Goal: Task Accomplishment & Management: Manage account settings

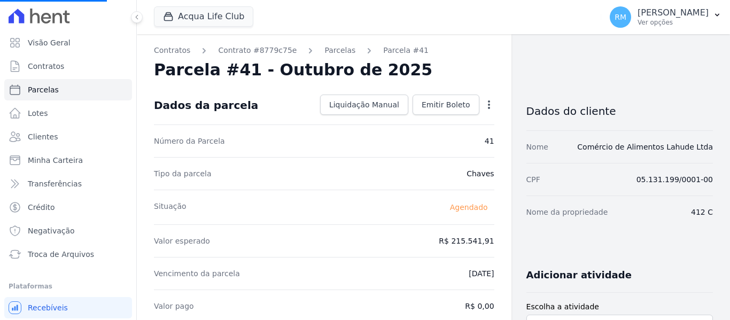
select select
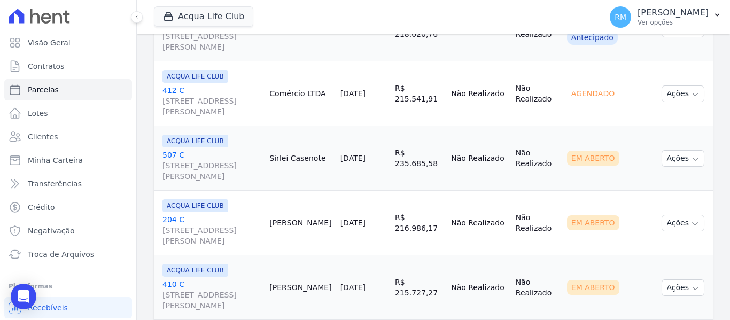
scroll to position [534, 0]
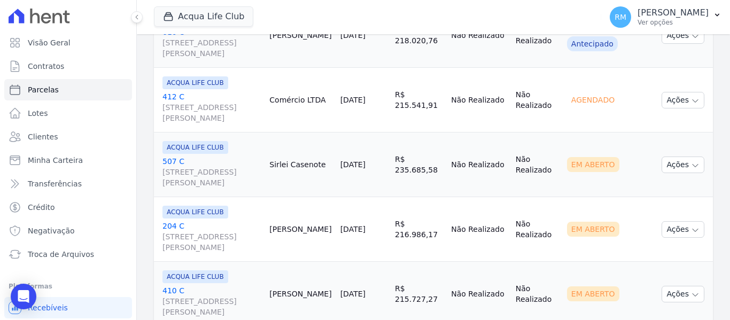
click at [224, 162] on link "[GEOGRAPHIC_DATA][STREET_ADDRESS][PERSON_NAME]" at bounding box center [211, 172] width 98 height 32
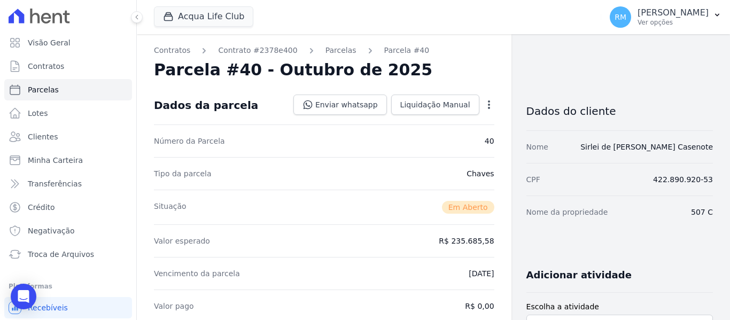
click at [484, 110] on icon "button" at bounding box center [489, 104] width 11 height 11
click at [439, 139] on link "Cancelar Cobrança" at bounding box center [443, 138] width 94 height 19
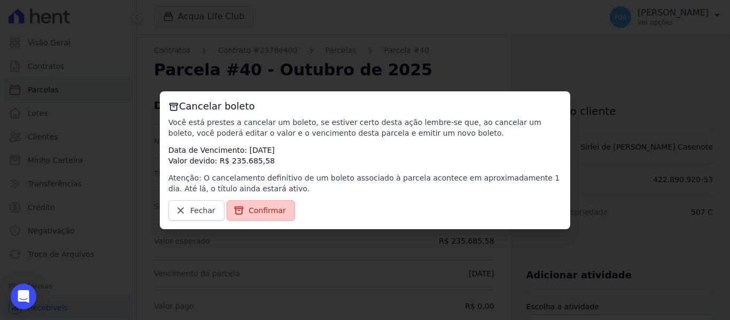
click at [244, 209] on link "Confirmar" at bounding box center [261, 210] width 68 height 20
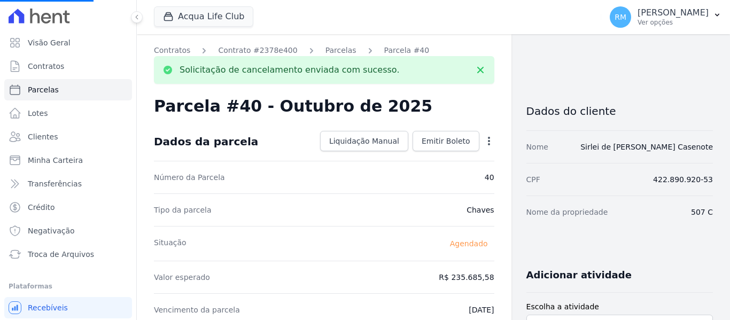
select select
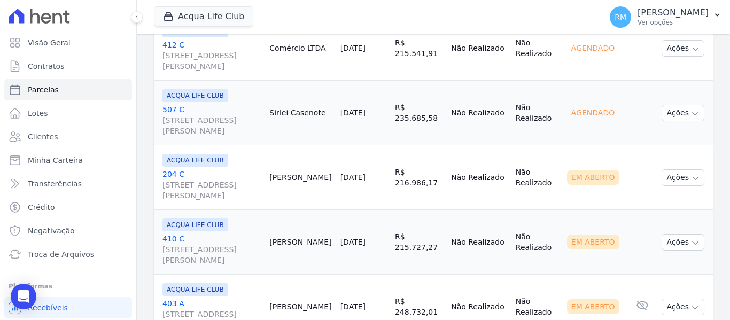
scroll to position [588, 0]
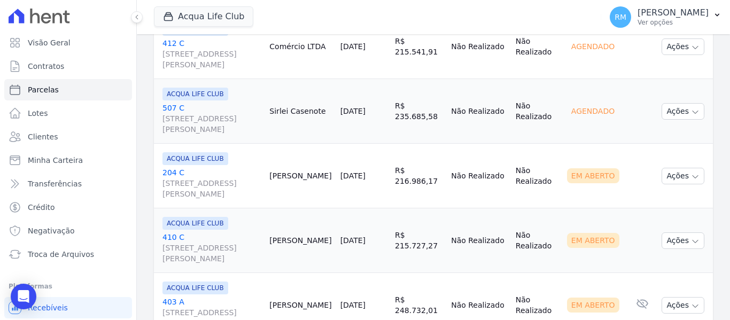
click at [223, 170] on link "[GEOGRAPHIC_DATA][STREET_ADDRESS][PERSON_NAME]" at bounding box center [211, 183] width 98 height 32
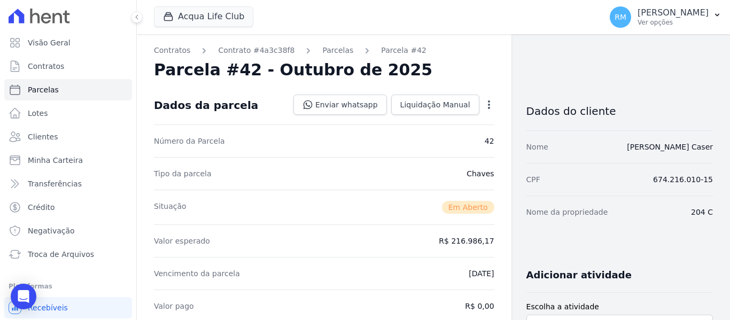
click at [484, 107] on icon "button" at bounding box center [489, 104] width 11 height 11
click at [455, 131] on link "Cancelar Cobrança" at bounding box center [443, 138] width 94 height 19
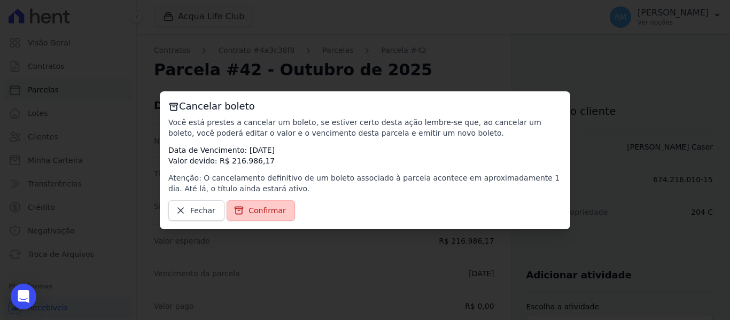
click at [262, 212] on span "Confirmar" at bounding box center [267, 210] width 37 height 11
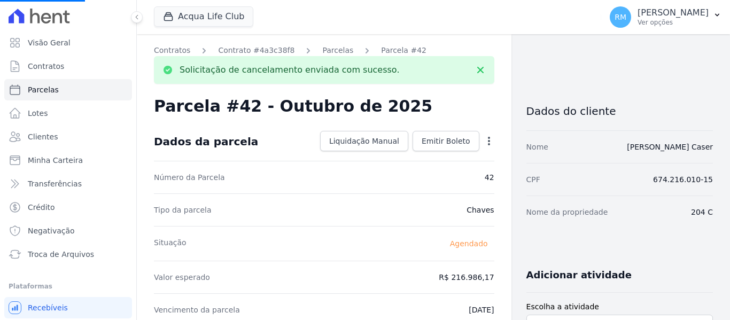
select select
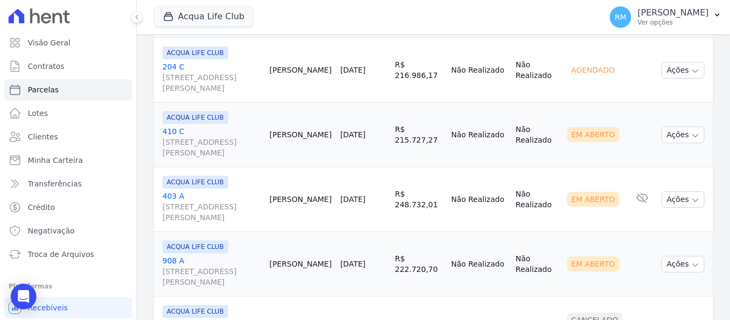
scroll to position [695, 0]
click at [207, 134] on link "[GEOGRAPHIC_DATA][STREET_ADDRESS][PERSON_NAME]" at bounding box center [211, 141] width 98 height 32
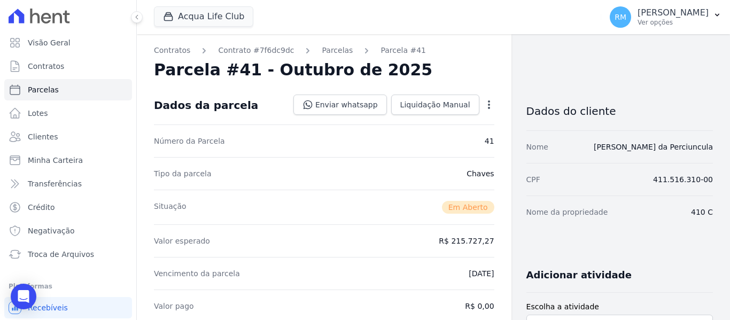
click at [484, 106] on icon "button" at bounding box center [489, 104] width 11 height 11
click at [451, 129] on link "Cancelar Cobrança" at bounding box center [443, 138] width 94 height 19
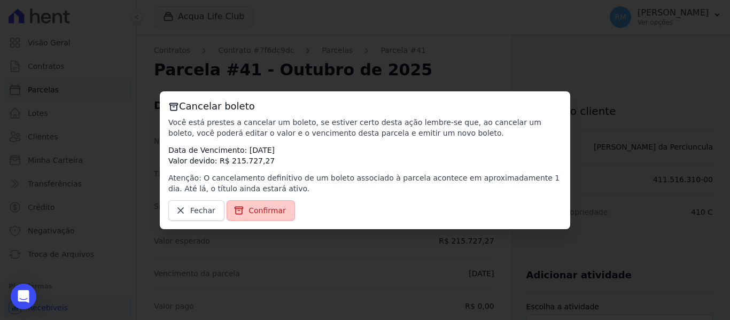
click at [265, 210] on span "Confirmar" at bounding box center [267, 210] width 37 height 11
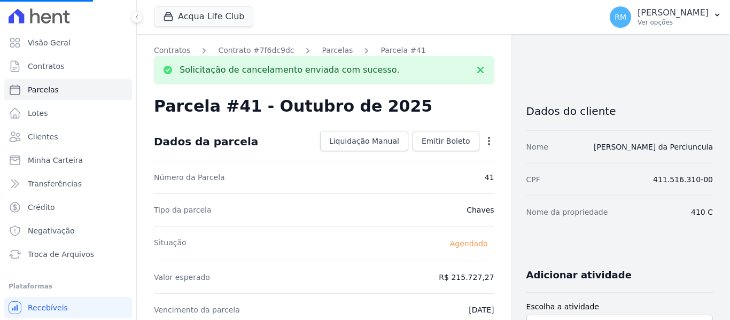
select select
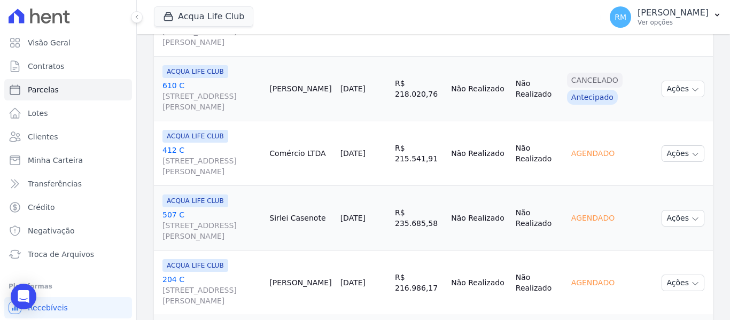
scroll to position [695, 0]
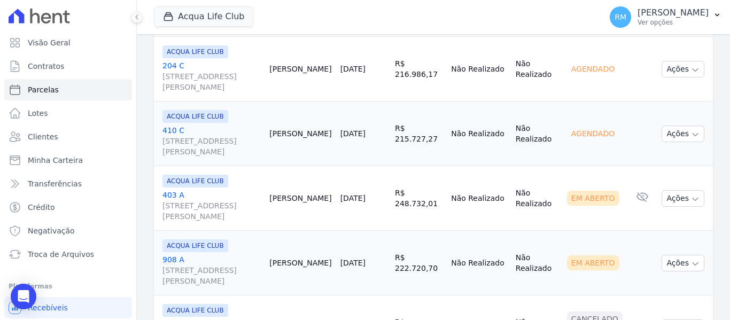
click at [213, 198] on link "403 A [STREET_ADDRESS][PERSON_NAME]" at bounding box center [211, 206] width 98 height 32
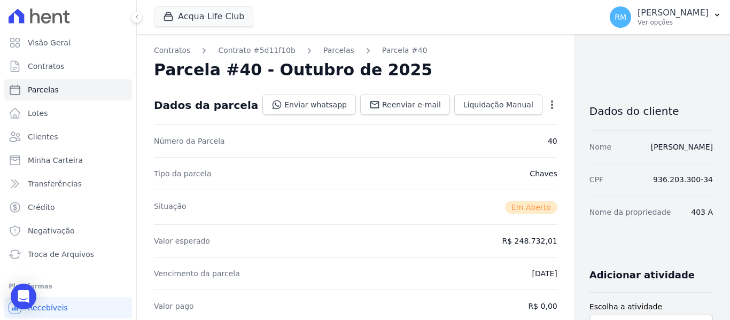
click at [547, 112] on div "Open options" at bounding box center [552, 105] width 11 height 13
click at [547, 110] on div "Open options" at bounding box center [552, 105] width 11 height 13
click at [551, 108] on icon "button" at bounding box center [552, 104] width 2 height 9
click at [472, 137] on link "Cancelar Cobrança" at bounding box center [506, 138] width 94 height 19
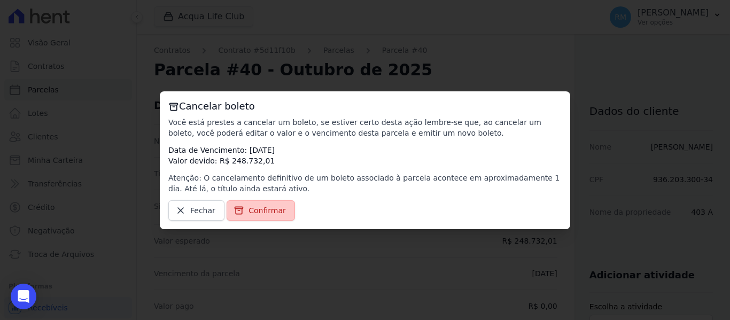
click at [254, 215] on span "Confirmar" at bounding box center [267, 210] width 37 height 11
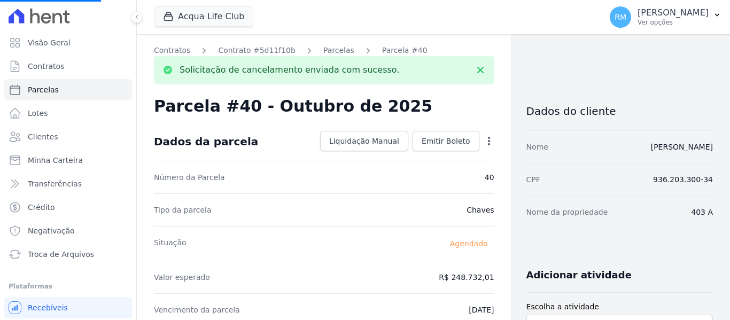
select select
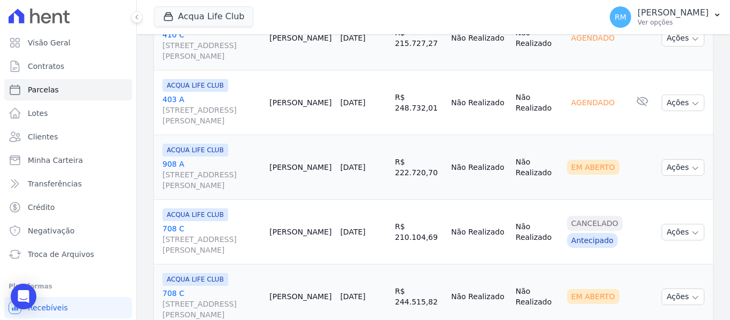
scroll to position [855, 0]
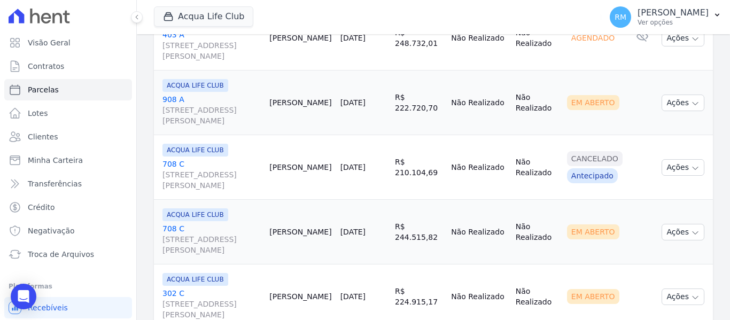
click at [230, 124] on span "[STREET_ADDRESS][PERSON_NAME]" at bounding box center [211, 115] width 98 height 21
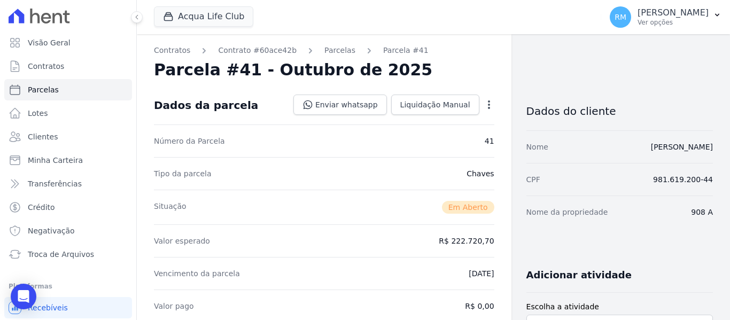
click at [484, 100] on icon "button" at bounding box center [489, 104] width 11 height 11
click at [448, 136] on link "Cancelar Cobrança" at bounding box center [443, 138] width 94 height 19
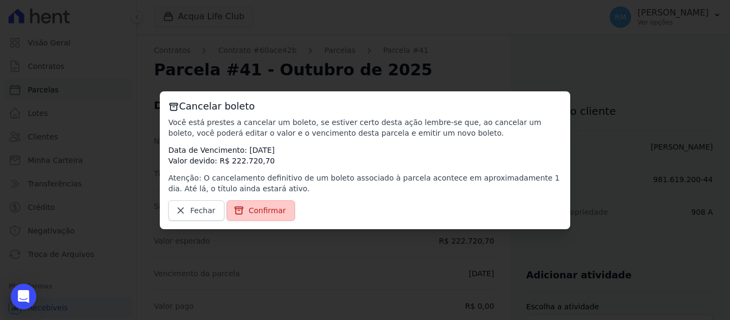
click at [275, 209] on span "Confirmar" at bounding box center [267, 210] width 37 height 11
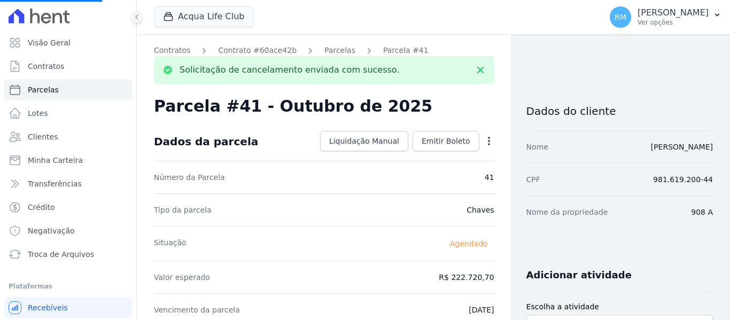
select select
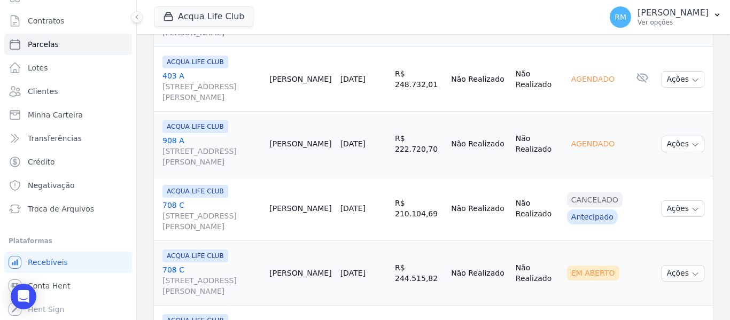
scroll to position [909, 0]
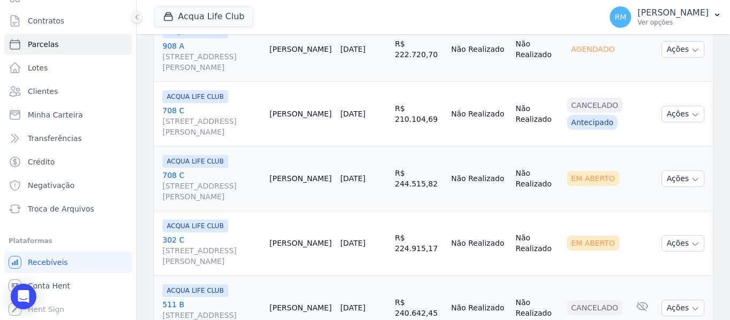
click at [242, 176] on link "708 [GEOGRAPHIC_DATA][STREET_ADDRESS][PERSON_NAME]" at bounding box center [211, 186] width 98 height 32
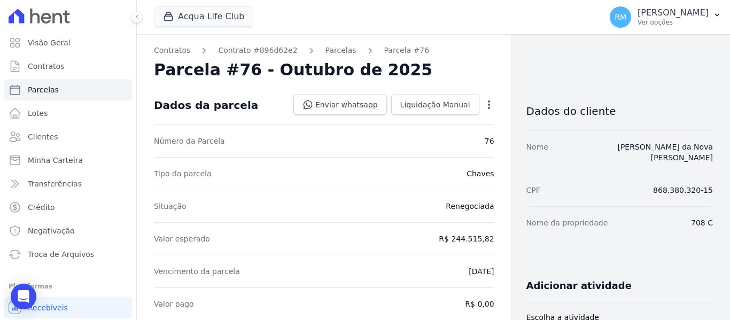
click at [484, 111] on div "Open options" at bounding box center [489, 105] width 11 height 13
click at [488, 108] on icon "button" at bounding box center [489, 104] width 2 height 9
click at [443, 133] on link "Cancelar Cobrança" at bounding box center [443, 138] width 94 height 19
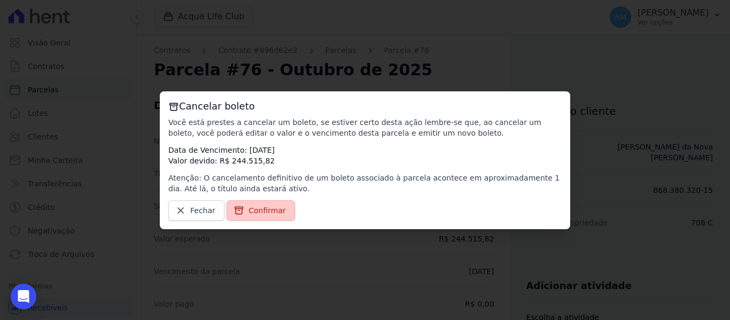
click at [265, 211] on span "Confirmar" at bounding box center [267, 210] width 37 height 11
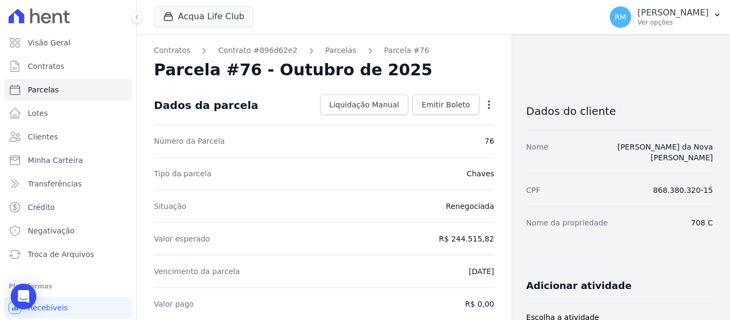
click at [488, 107] on icon "button" at bounding box center [489, 104] width 2 height 9
select select
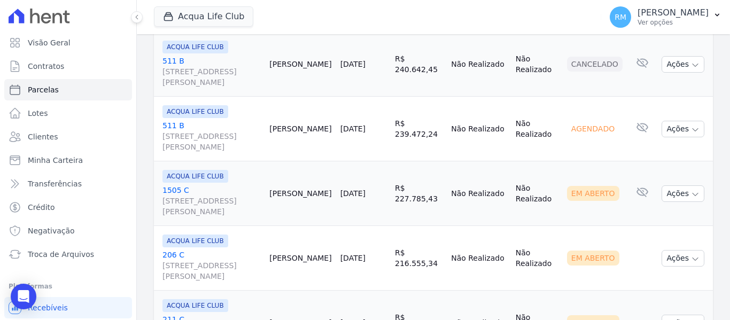
scroll to position [1176, 0]
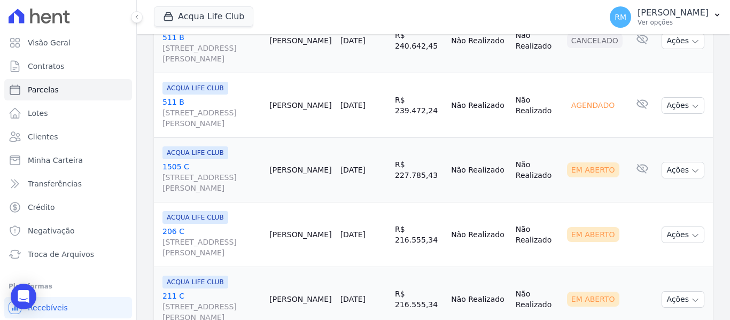
click at [236, 162] on link "1505 [STREET_ADDRESS][PERSON_NAME]" at bounding box center [211, 177] width 98 height 32
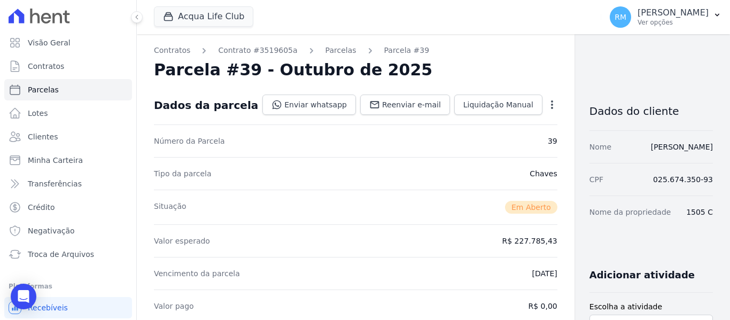
click at [547, 112] on div "Open options" at bounding box center [552, 105] width 11 height 13
click at [547, 106] on icon "button" at bounding box center [552, 104] width 11 height 11
click at [486, 139] on link "Cancelar Cobrança" at bounding box center [506, 138] width 94 height 19
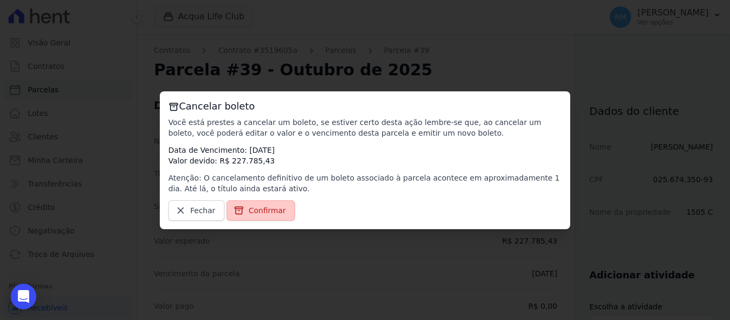
click at [266, 215] on span "Confirmar" at bounding box center [267, 210] width 37 height 11
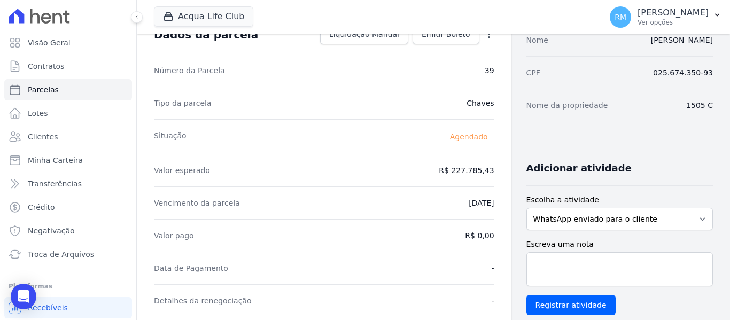
scroll to position [53, 0]
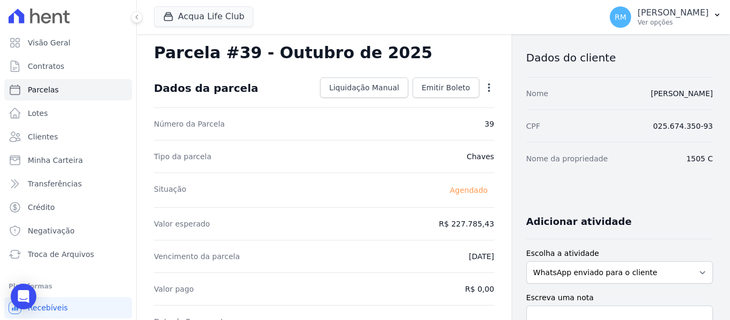
click at [484, 92] on icon "button" at bounding box center [489, 87] width 11 height 11
click at [336, 146] on div "Tipo da parcela [GEOGRAPHIC_DATA]" at bounding box center [324, 156] width 340 height 33
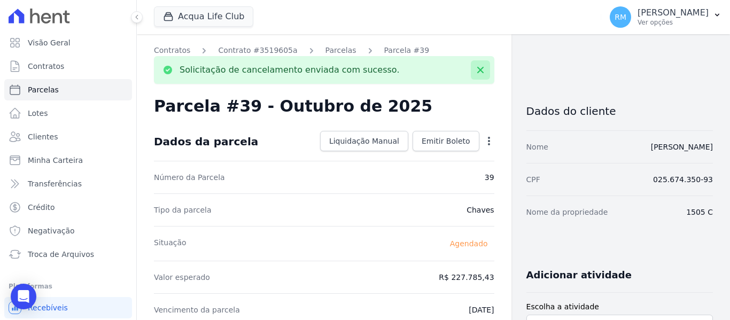
click at [475, 73] on icon at bounding box center [480, 70] width 11 height 11
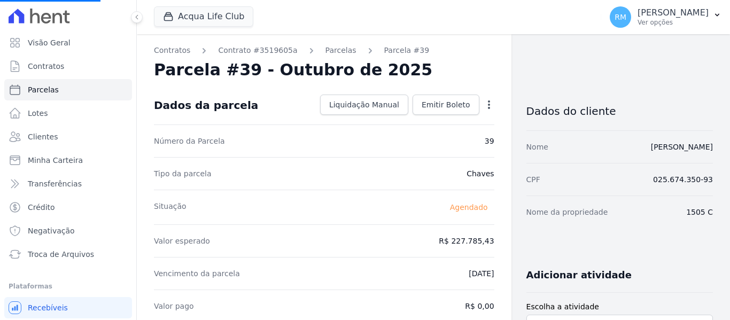
select select
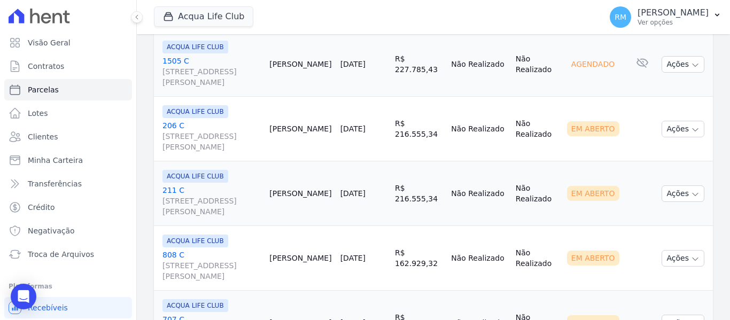
scroll to position [1283, 0]
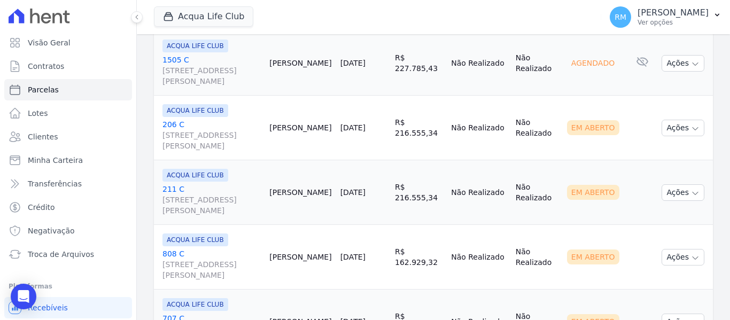
click at [214, 127] on link "[GEOGRAPHIC_DATA][STREET_ADDRESS][PERSON_NAME]" at bounding box center [211, 135] width 98 height 32
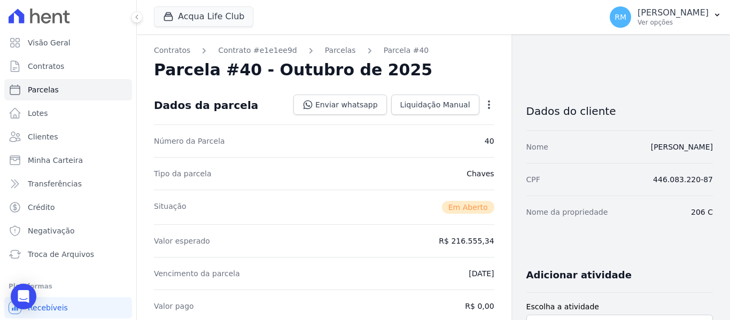
click at [488, 108] on icon "button" at bounding box center [489, 104] width 2 height 9
click at [445, 148] on link "Cancelar Cobrança" at bounding box center [443, 138] width 94 height 19
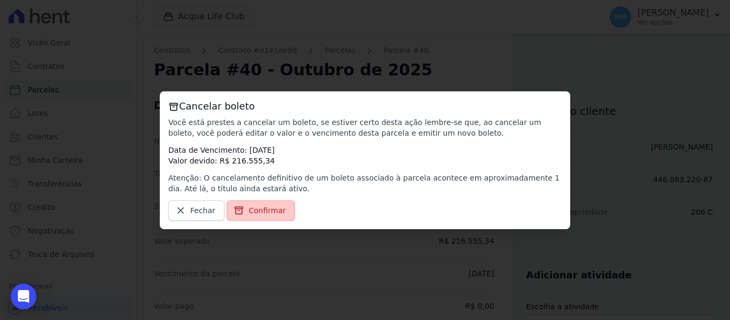
click at [281, 212] on link "Confirmar" at bounding box center [261, 210] width 68 height 20
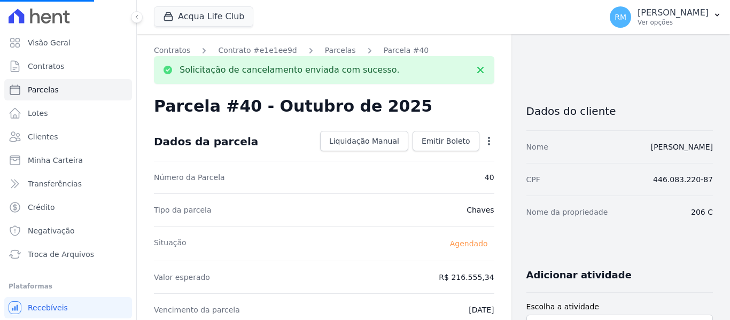
select select
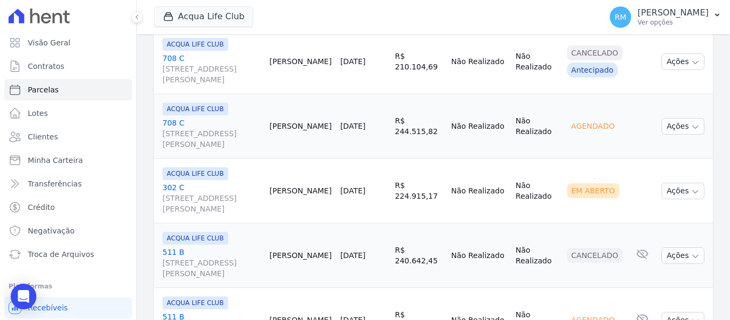
scroll to position [962, 0]
click at [236, 184] on link "[GEOGRAPHIC_DATA][STREET_ADDRESS][PERSON_NAME]" at bounding box center [211, 197] width 98 height 32
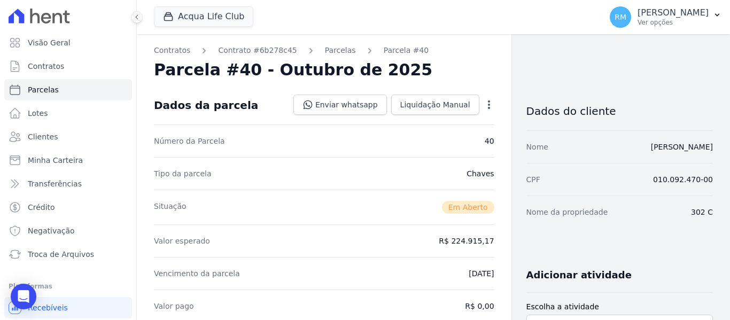
click at [484, 110] on icon "button" at bounding box center [489, 104] width 11 height 11
click at [454, 142] on link "Cancelar Cobrança" at bounding box center [443, 138] width 94 height 19
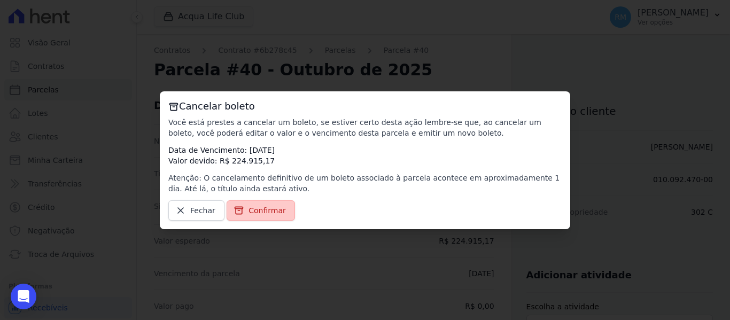
click at [261, 207] on span "Confirmar" at bounding box center [267, 210] width 37 height 11
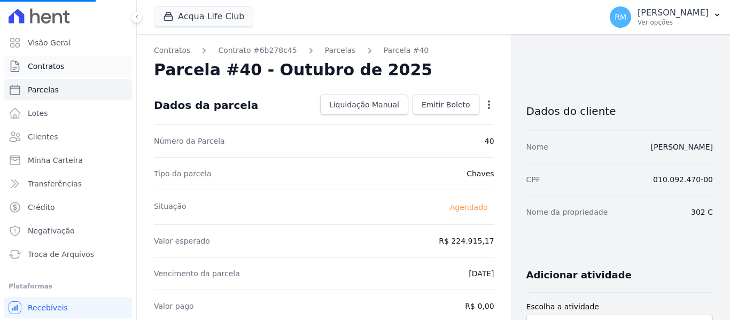
select select
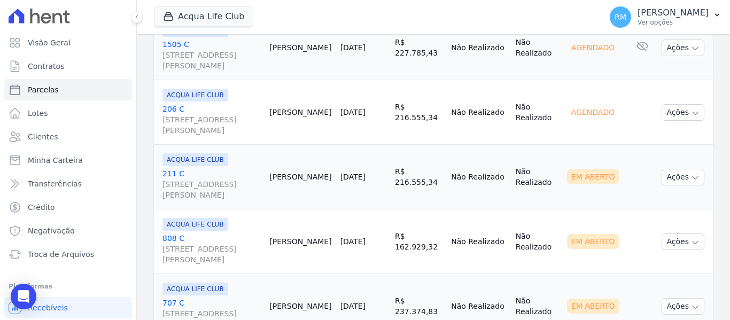
scroll to position [1336, 0]
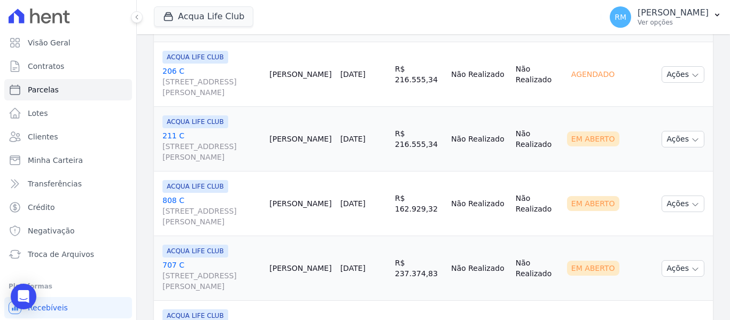
click at [220, 133] on link "[GEOGRAPHIC_DATA][STREET_ADDRESS][PERSON_NAME]" at bounding box center [211, 146] width 98 height 32
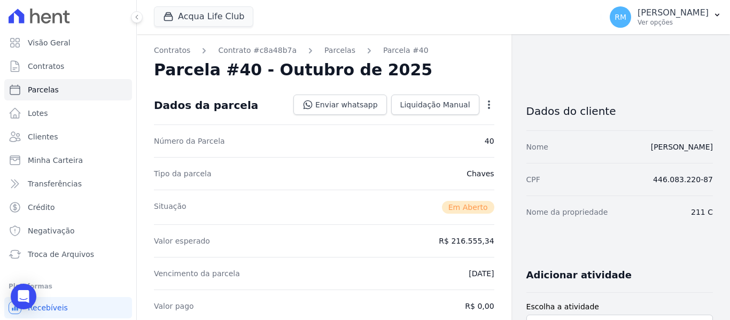
click at [486, 105] on icon "button" at bounding box center [489, 104] width 11 height 11
click at [455, 143] on link "Cancelar Cobrança" at bounding box center [443, 138] width 94 height 19
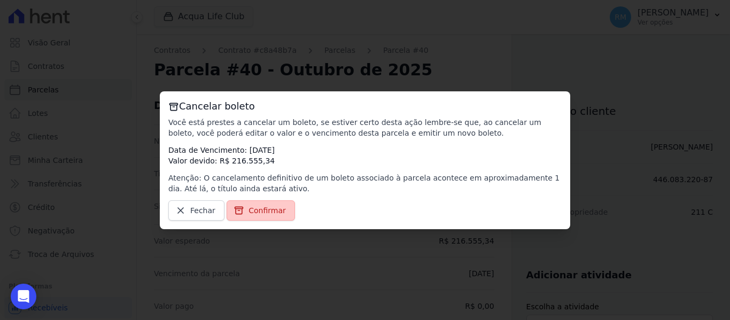
click at [267, 212] on span "Confirmar" at bounding box center [267, 210] width 37 height 11
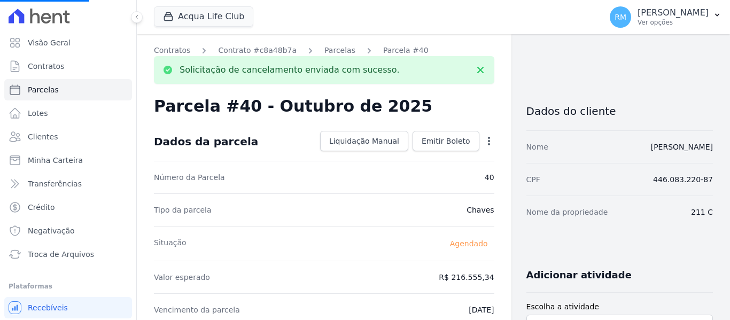
select select
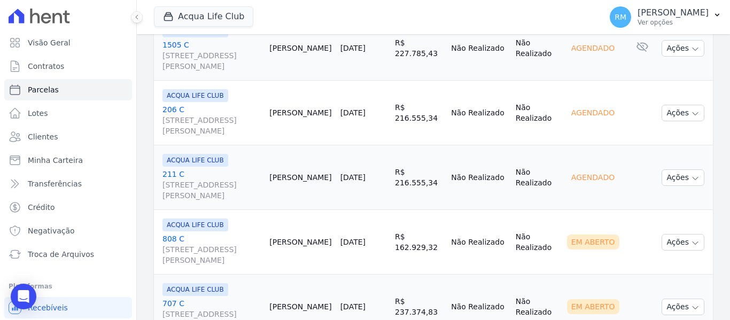
scroll to position [1336, 0]
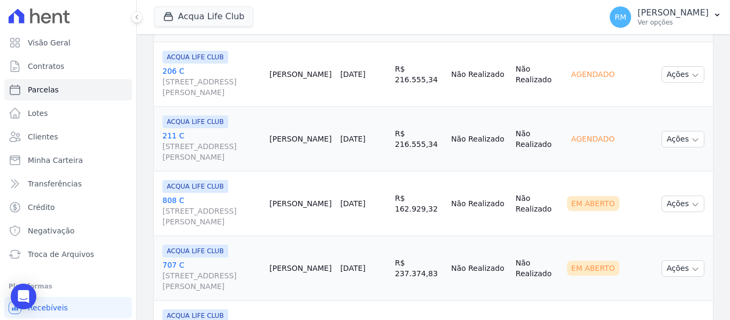
click at [200, 202] on link "808 C [STREET_ADDRESS][PERSON_NAME]" at bounding box center [211, 211] width 98 height 32
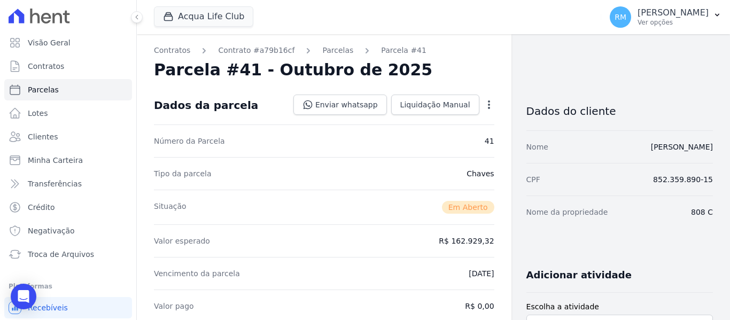
click at [484, 109] on icon "button" at bounding box center [489, 104] width 11 height 11
click at [455, 133] on link "Cancelar Cobrança" at bounding box center [443, 138] width 94 height 19
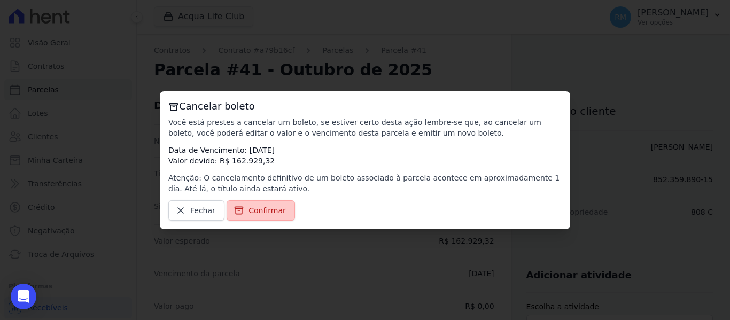
click at [270, 211] on span "Confirmar" at bounding box center [267, 210] width 37 height 11
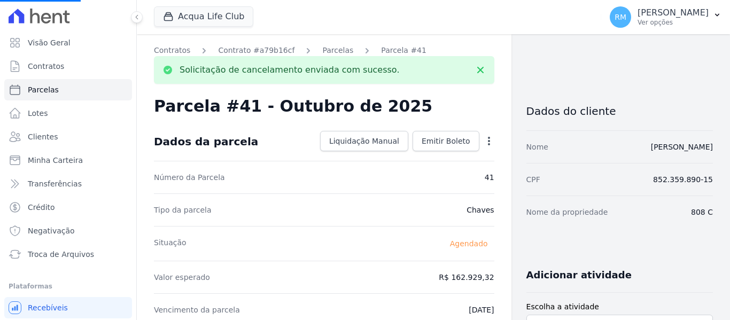
select select
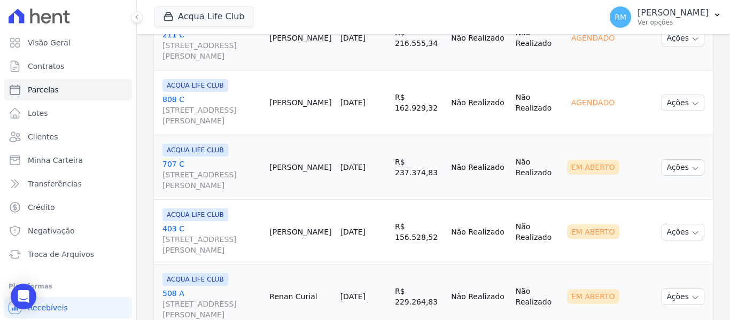
scroll to position [1443, 0]
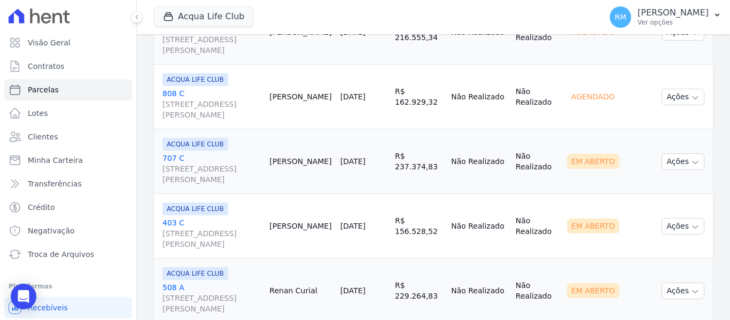
click at [243, 148] on div "ACQUA LIFE CLUB" at bounding box center [211, 144] width 98 height 13
click at [243, 156] on link "[GEOGRAPHIC_DATA][STREET_ADDRESS][PERSON_NAME]" at bounding box center [211, 169] width 98 height 32
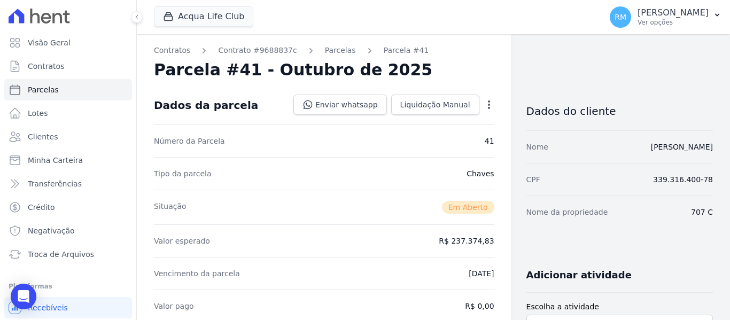
click at [488, 108] on icon "button" at bounding box center [489, 104] width 2 height 9
click at [439, 145] on link "Cancelar Cobrança" at bounding box center [443, 138] width 94 height 19
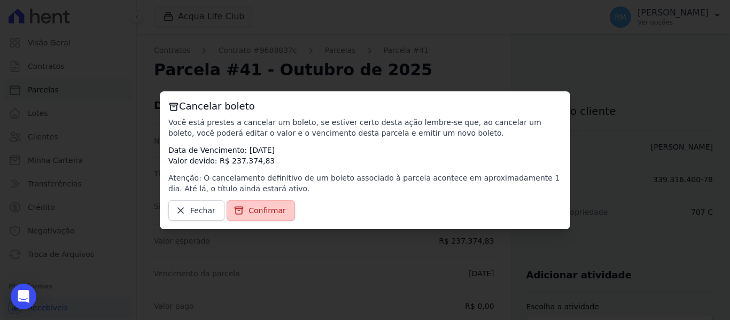
click at [262, 214] on span "Confirmar" at bounding box center [267, 210] width 37 height 11
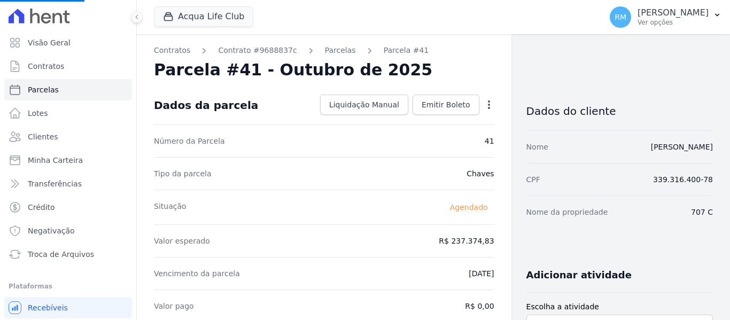
select select
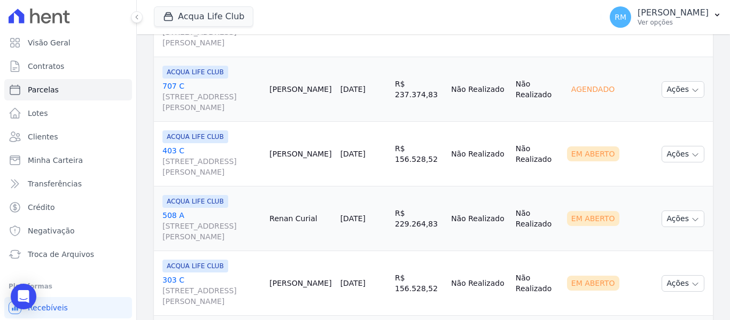
scroll to position [1657, 0]
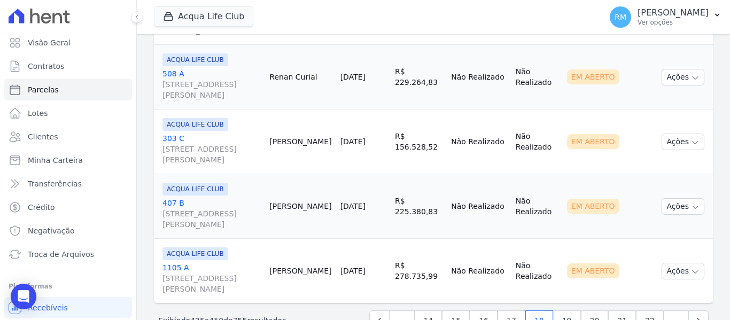
click at [196, 76] on link "508 A [STREET_ADDRESS][PERSON_NAME]" at bounding box center [211, 84] width 98 height 32
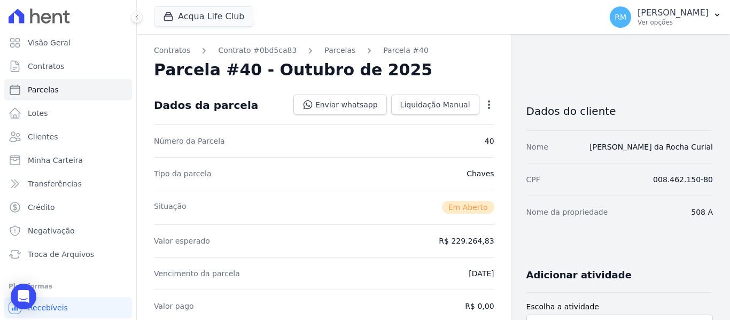
click at [488, 104] on icon "button" at bounding box center [489, 104] width 2 height 9
click at [452, 136] on link "Cancelar Cobrança" at bounding box center [443, 138] width 94 height 19
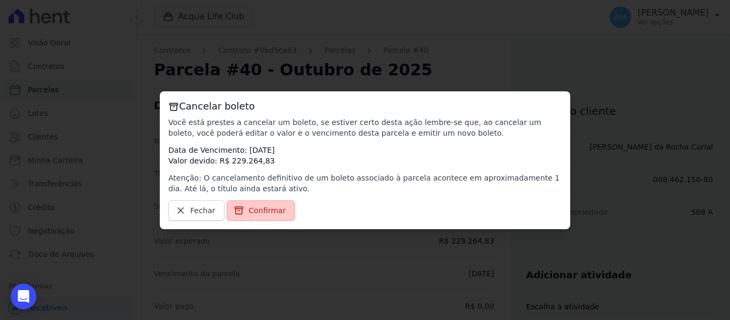
click at [265, 208] on span "Confirmar" at bounding box center [267, 210] width 37 height 11
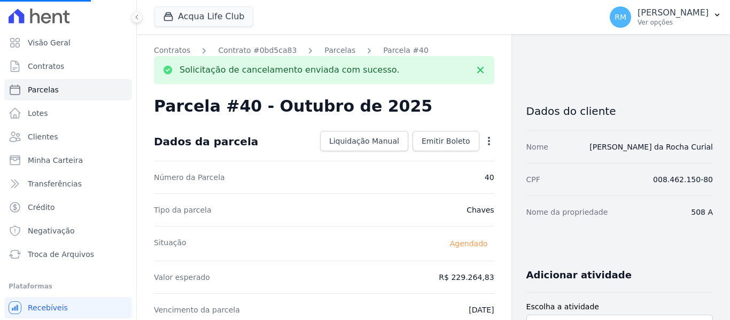
select select
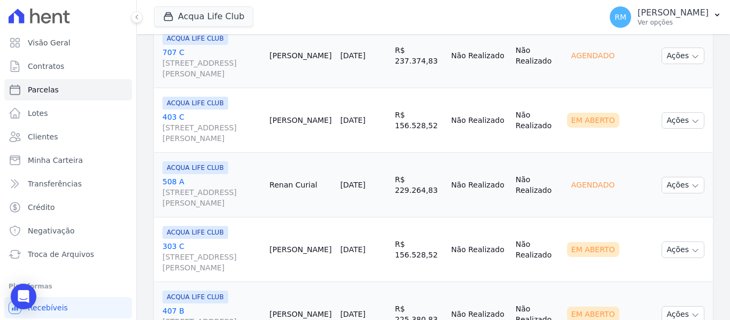
scroll to position [1550, 0]
click at [217, 120] on link "[GEOGRAPHIC_DATA][STREET_ADDRESS][PERSON_NAME]" at bounding box center [211, 127] width 98 height 32
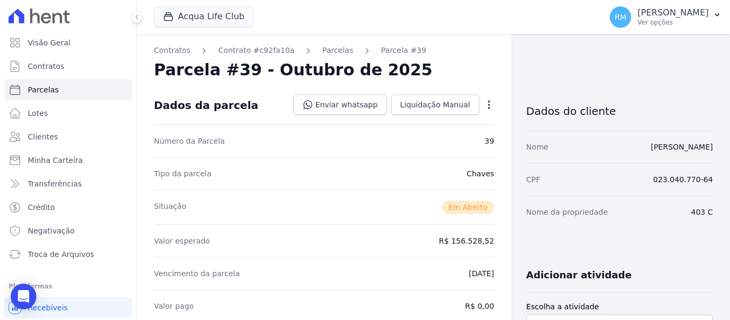
click at [484, 107] on icon "button" at bounding box center [489, 104] width 11 height 11
click at [459, 145] on link "Cancelar Cobrança" at bounding box center [443, 138] width 94 height 19
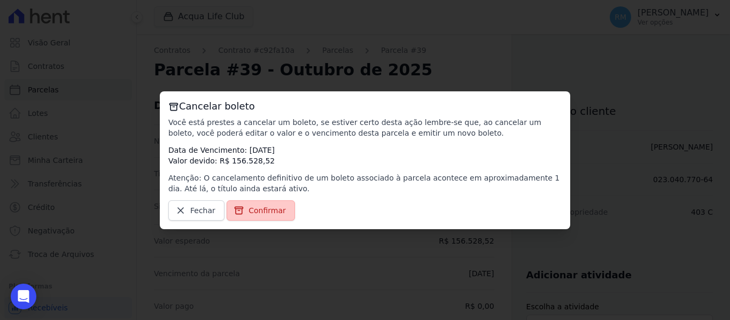
click at [253, 209] on span "Confirmar" at bounding box center [267, 210] width 37 height 11
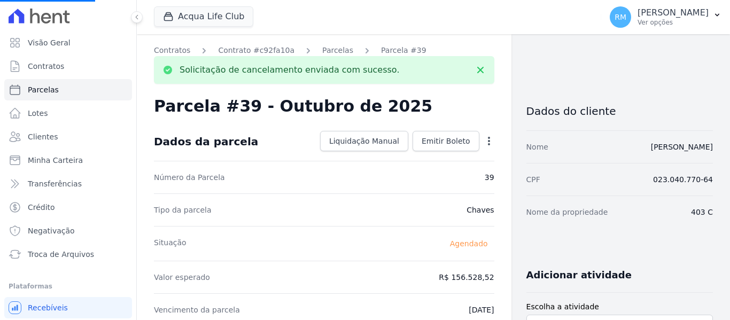
select select
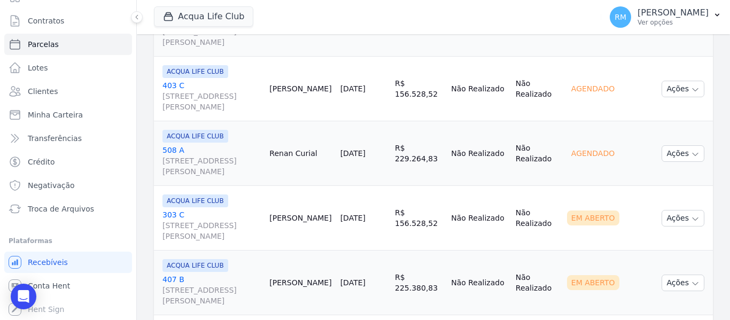
scroll to position [1580, 0]
click at [204, 221] on span "[STREET_ADDRESS][PERSON_NAME]" at bounding box center [211, 231] width 98 height 21
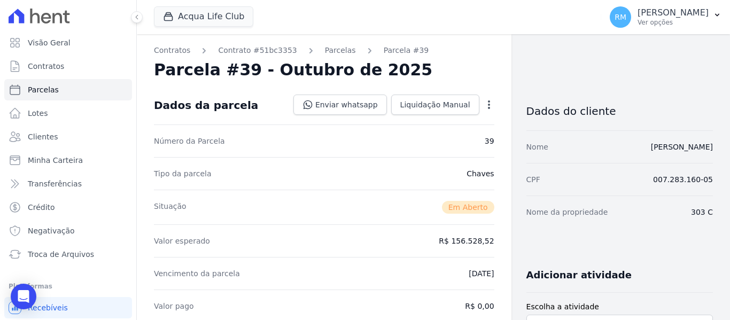
click at [486, 108] on icon "button" at bounding box center [489, 104] width 11 height 11
click at [423, 144] on link "Cancelar Cobrança" at bounding box center [443, 138] width 94 height 19
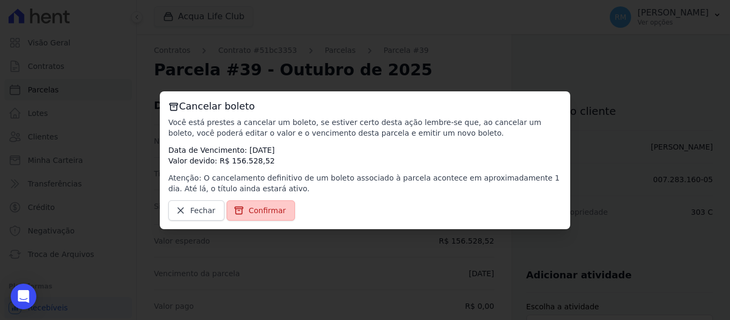
click at [251, 212] on span "Confirmar" at bounding box center [267, 210] width 37 height 11
